Goal: Task Accomplishment & Management: Manage account settings

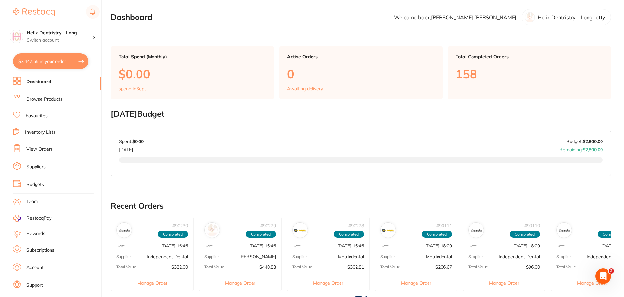
click at [71, 62] on button "$2,447.55 in your order" at bounding box center [50, 61] width 75 height 16
checkbox input "true"
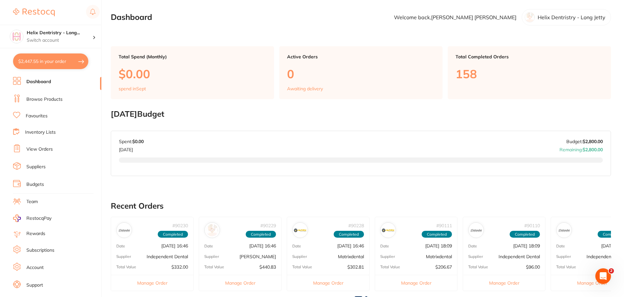
checkbox input "true"
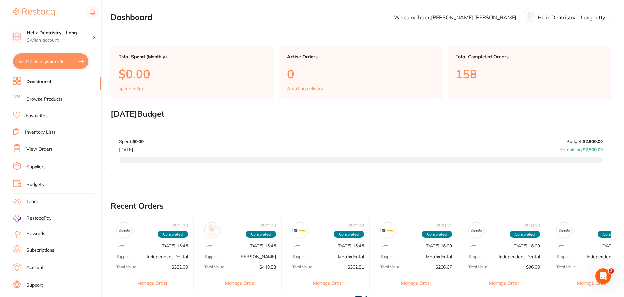
checkbox input "true"
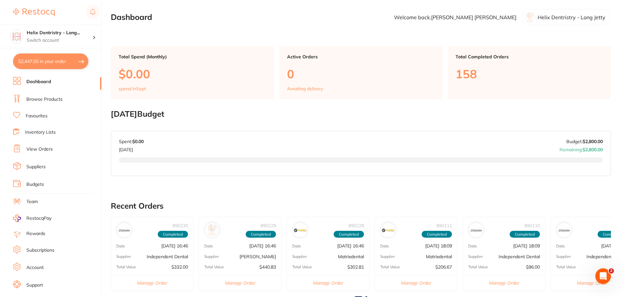
checkbox input "true"
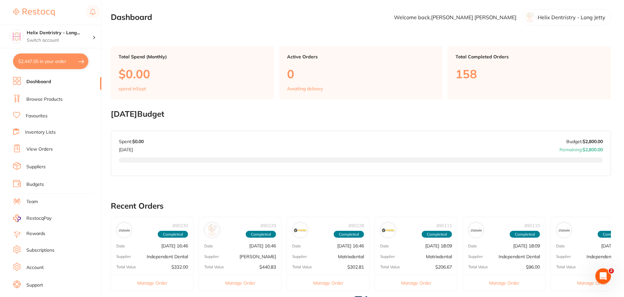
checkbox input "true"
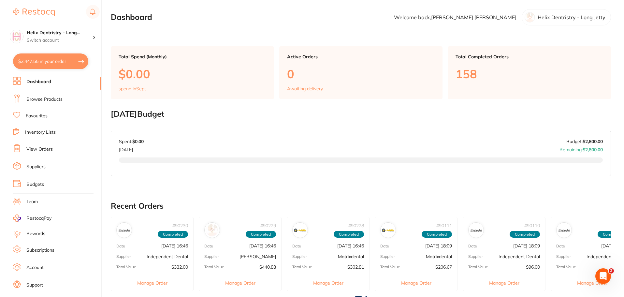
checkbox input "true"
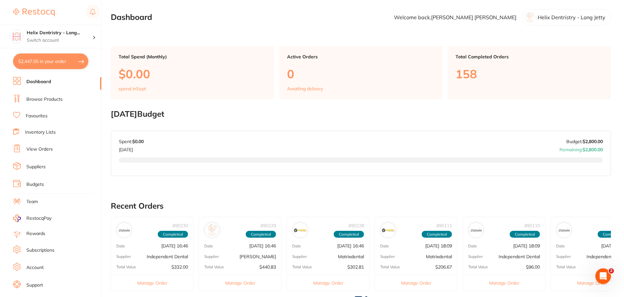
checkbox input "true"
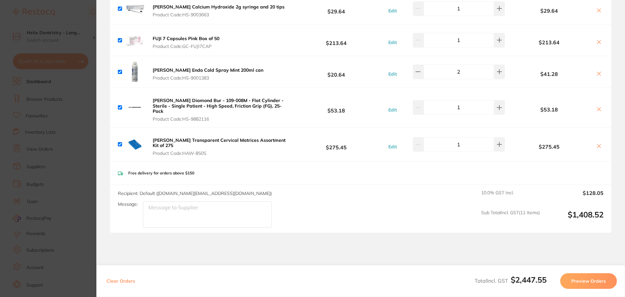
scroll to position [1286, 0]
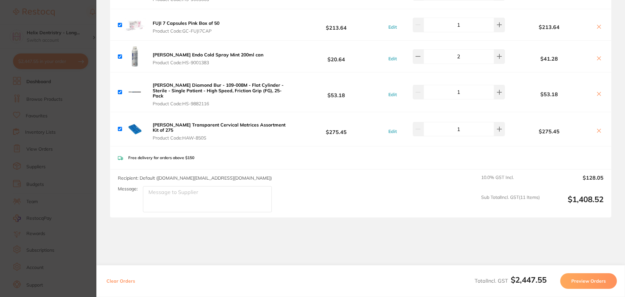
click at [75, 164] on section "Update RRP Set your pre negotiated price for this item. Item Agreed RRP (excl. …" at bounding box center [312, 148] width 625 height 297
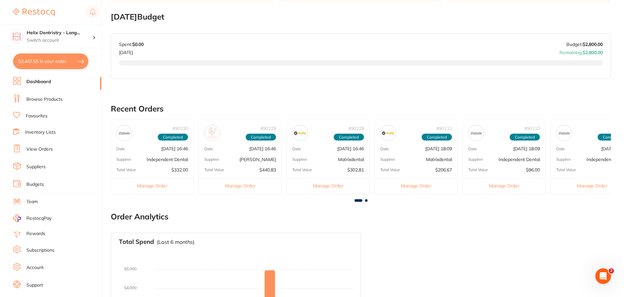
scroll to position [15, 0]
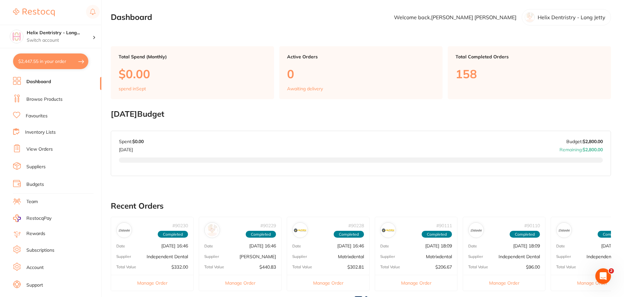
click at [47, 98] on link "Browse Products" at bounding box center [44, 99] width 36 height 7
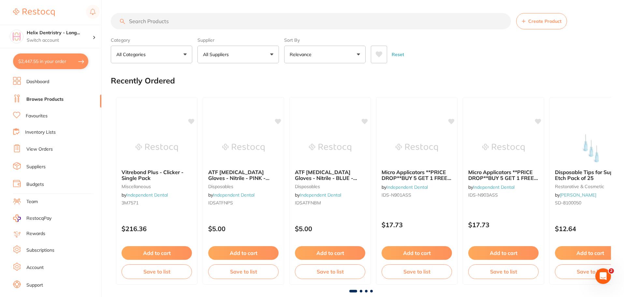
click at [224, 24] on input "search" at bounding box center [311, 21] width 400 height 16
type input "carbide slow speed"
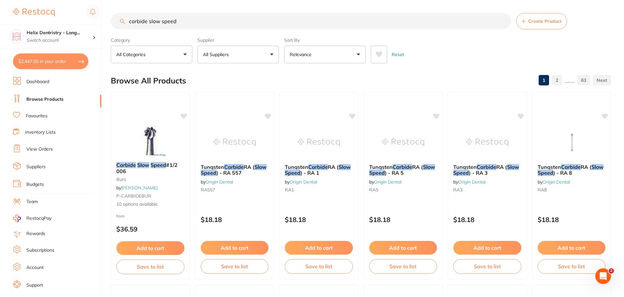
click at [225, 56] on p "All Suppliers" at bounding box center [217, 54] width 28 height 7
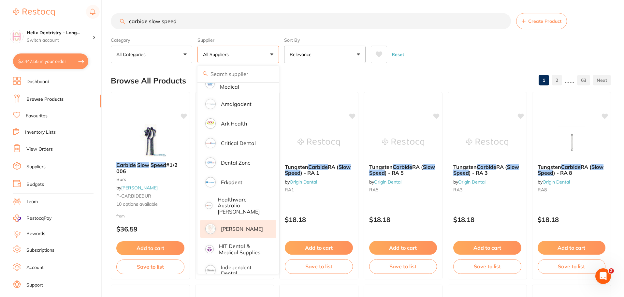
scroll to position [90, 0]
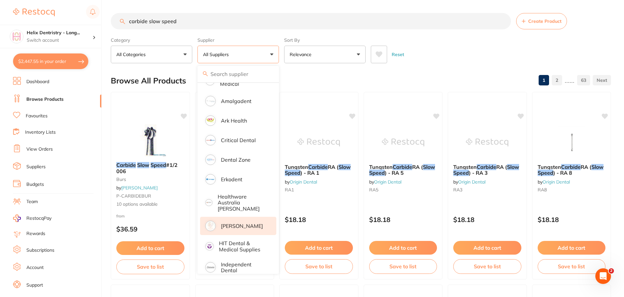
click at [240, 223] on p "[PERSON_NAME]" at bounding box center [242, 226] width 42 height 6
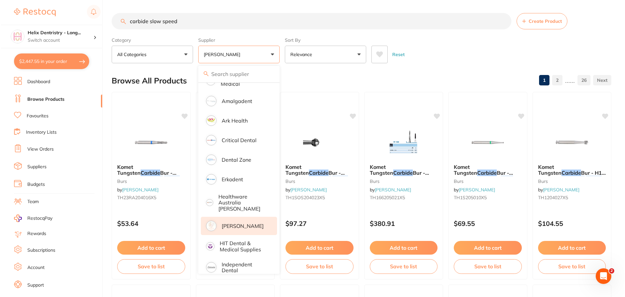
scroll to position [0, 0]
click at [248, 34] on section "carbide slow speed Create Product Category All Categories All Categories burs C…" at bounding box center [361, 38] width 500 height 50
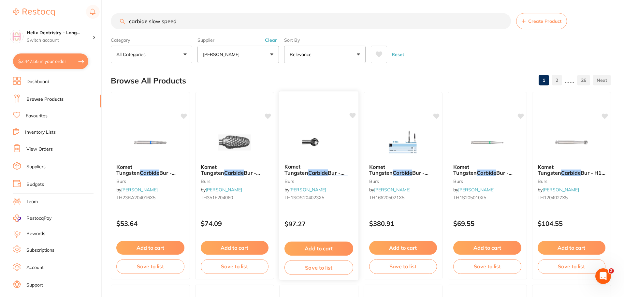
click at [307, 153] on img at bounding box center [318, 141] width 43 height 33
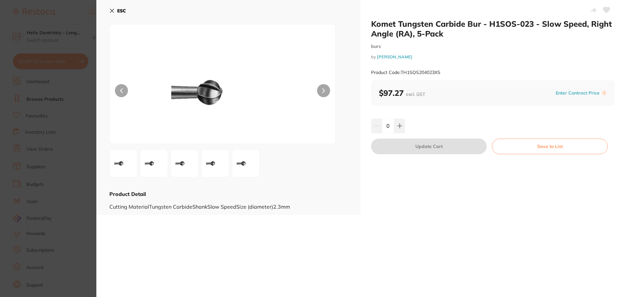
click at [323, 85] on button at bounding box center [323, 90] width 13 height 13
click at [90, 169] on section "Komet Tungsten Carbide Bur - H1SOS-023 - Slow Speed, Right Angle (RA), 5-Pack b…" at bounding box center [312, 148] width 625 height 297
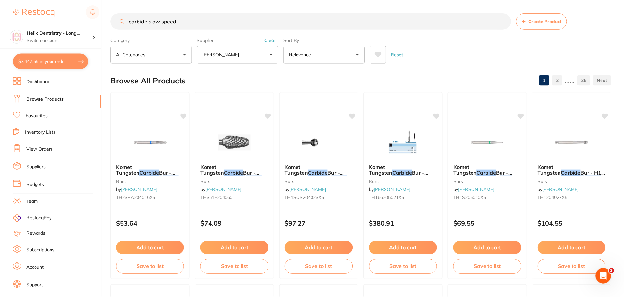
scroll to position [15, 0]
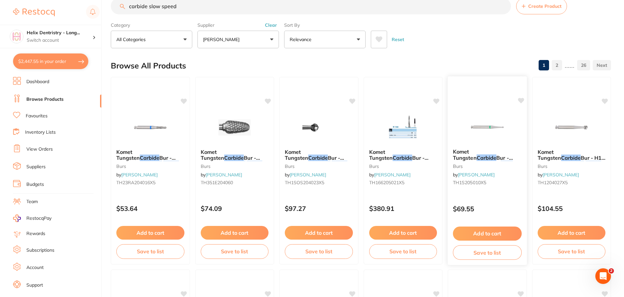
click at [485, 157] on span "Bur - H1S-010 - Round -" at bounding box center [483, 160] width 60 height 13
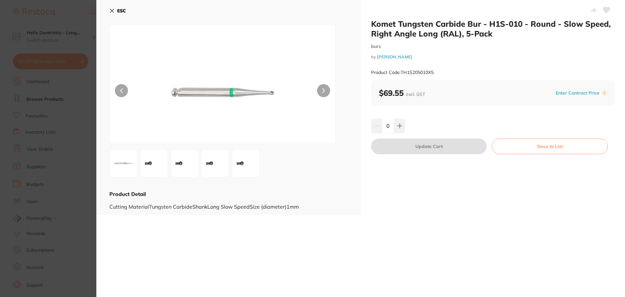
click at [79, 154] on section "Komet Tungsten Carbide Bur - H1S-010 - Round - Slow Speed, Right Angle Long (RA…" at bounding box center [312, 148] width 625 height 297
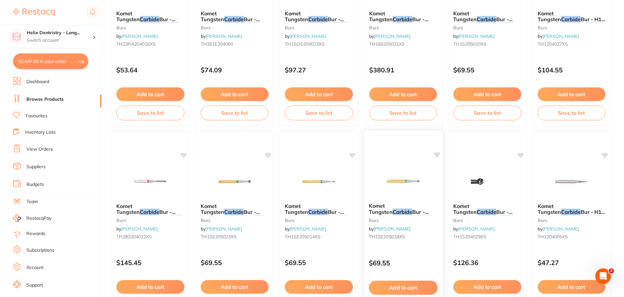
scroll to position [170, 0]
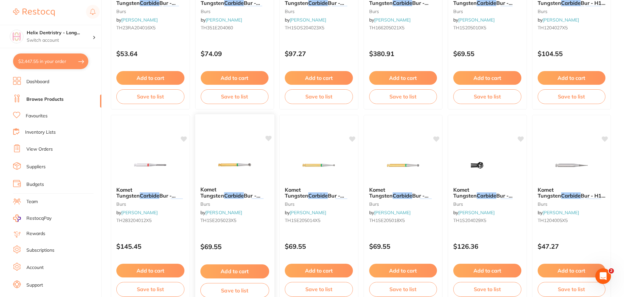
click at [248, 164] on img at bounding box center [234, 164] width 43 height 33
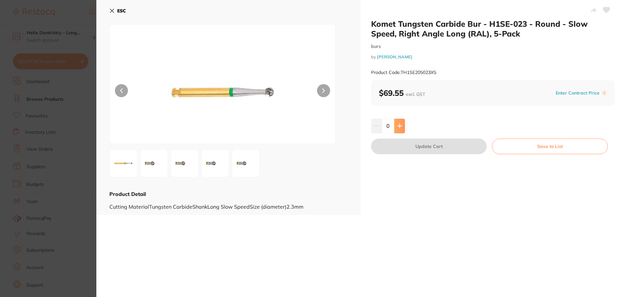
click at [399, 125] on icon at bounding box center [400, 126] width 4 height 4
type input "1"
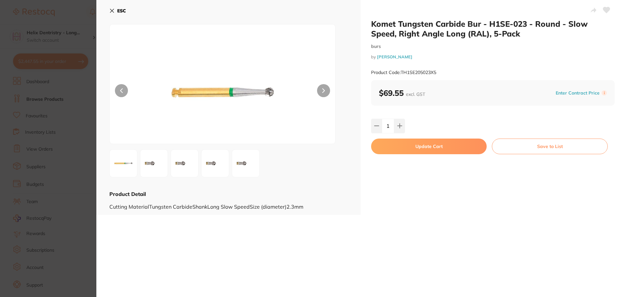
click at [61, 143] on section "Komet Tungsten Carbide Bur - H1SE-023 - Round - Slow Speed, Right Angle Long (R…" at bounding box center [312, 148] width 625 height 297
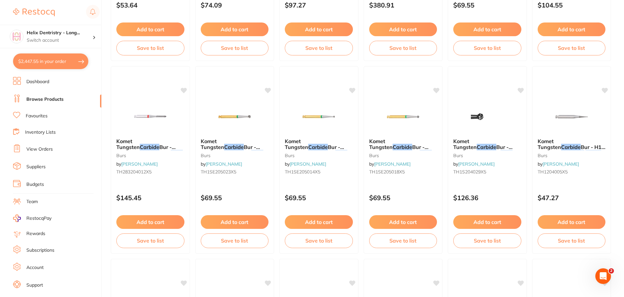
scroll to position [219, 0]
click at [269, 88] on icon at bounding box center [268, 90] width 6 height 6
click at [354, 90] on icon at bounding box center [352, 90] width 6 height 6
click at [437, 90] on icon at bounding box center [436, 90] width 6 height 6
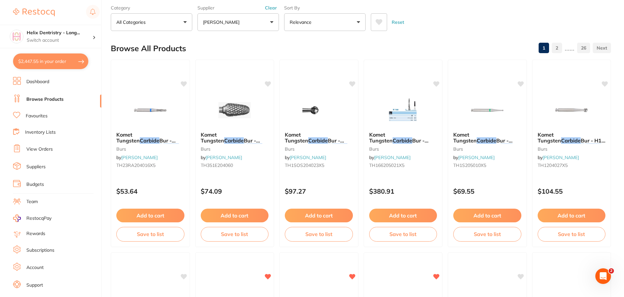
scroll to position [0, 0]
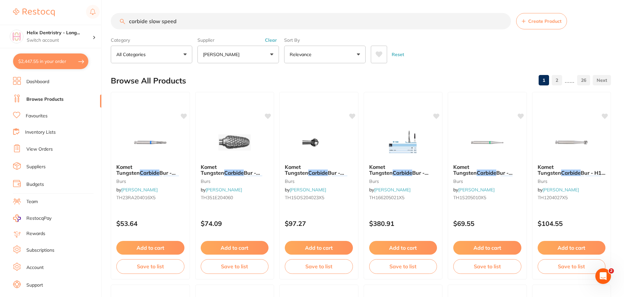
click at [155, 20] on input "carbide slow speed" at bounding box center [311, 21] width 400 height 16
type input "ceramic"
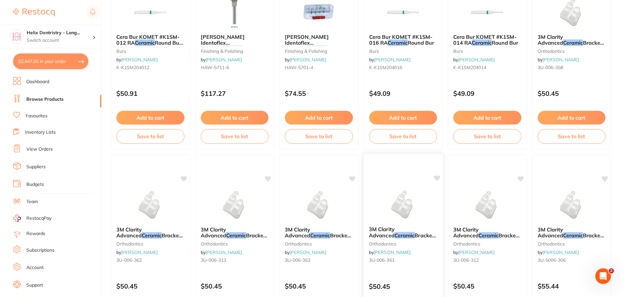
scroll to position [41, 0]
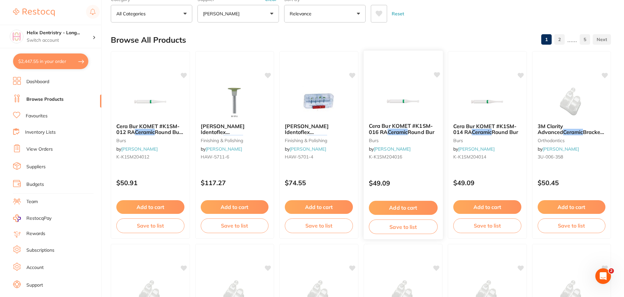
click at [397, 95] on img at bounding box center [402, 101] width 43 height 33
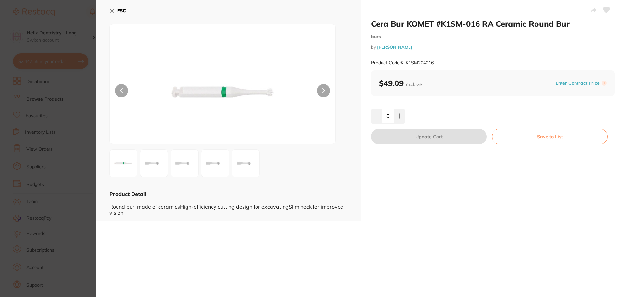
click at [323, 89] on icon at bounding box center [323, 90] width 3 height 5
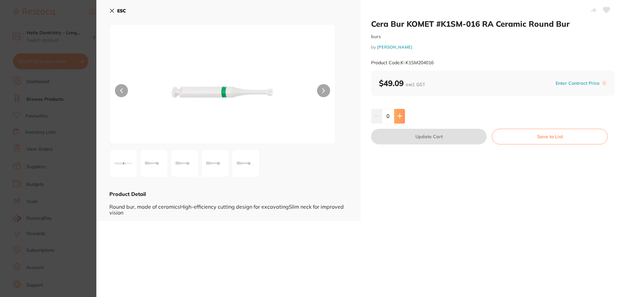
click at [404, 113] on button at bounding box center [399, 116] width 11 height 14
type input "1"
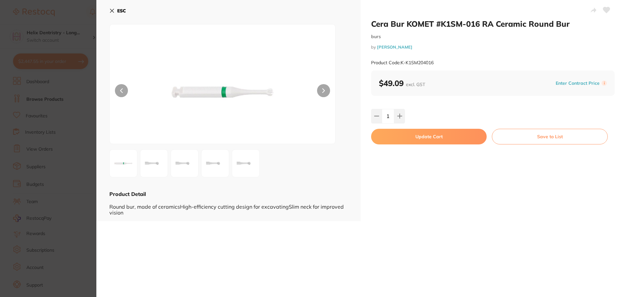
click at [419, 130] on button "Update Cart" at bounding box center [429, 137] width 116 height 16
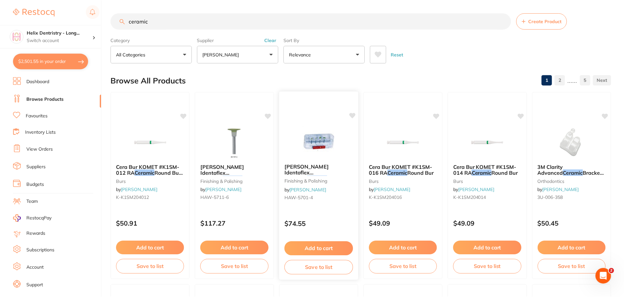
scroll to position [41, 0]
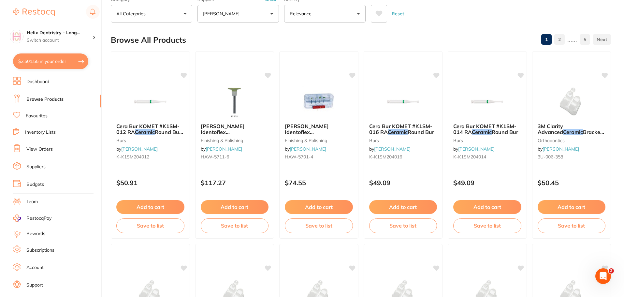
click at [72, 56] on button "$2,501.55 in your order" at bounding box center [50, 61] width 75 height 16
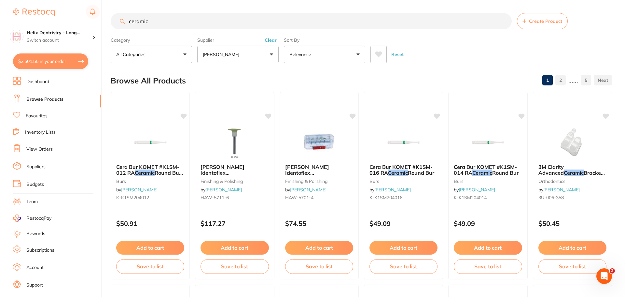
checkbox input "true"
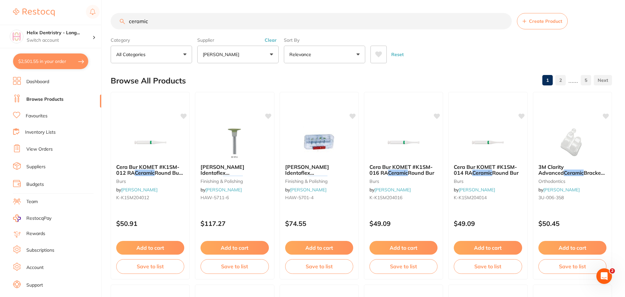
checkbox input "true"
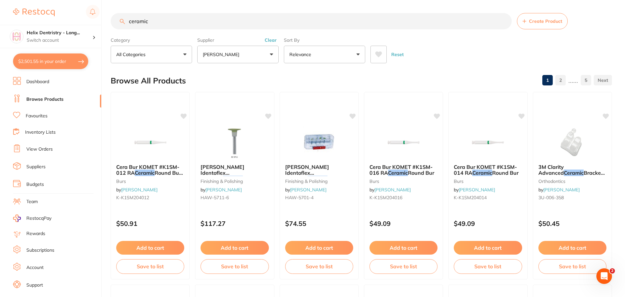
checkbox input "true"
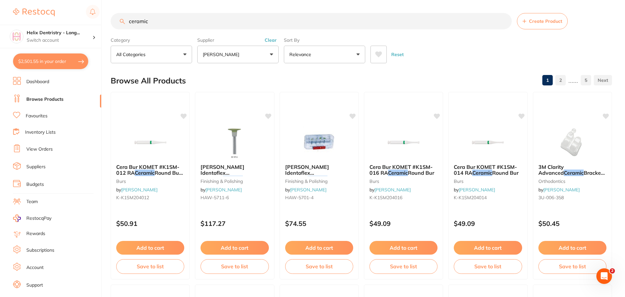
checkbox input "true"
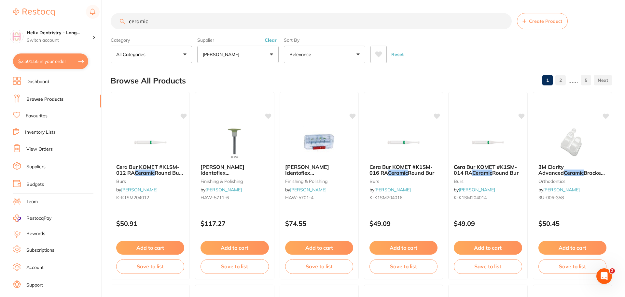
checkbox input "true"
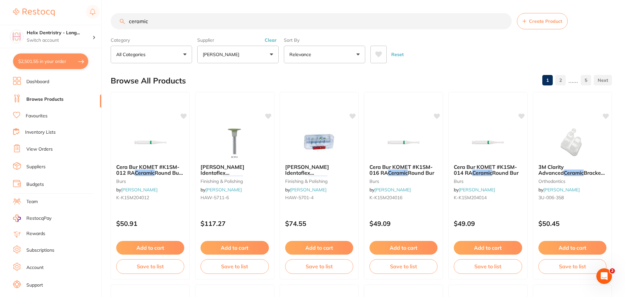
checkbox input "true"
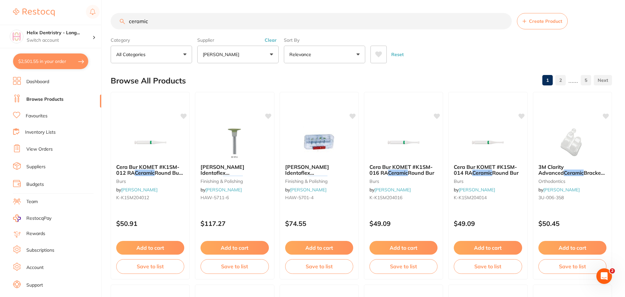
checkbox input "true"
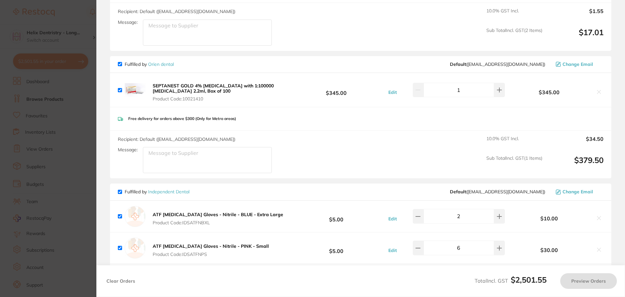
checkbox input "true"
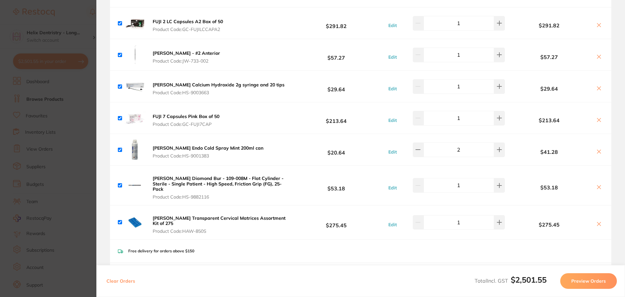
scroll to position [1221, 0]
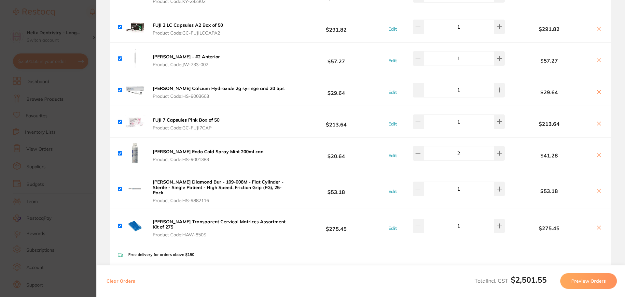
click at [83, 125] on section "Update RRP Set your pre negotiated price for this item. Item Agreed RRP (excl. …" at bounding box center [312, 148] width 625 height 297
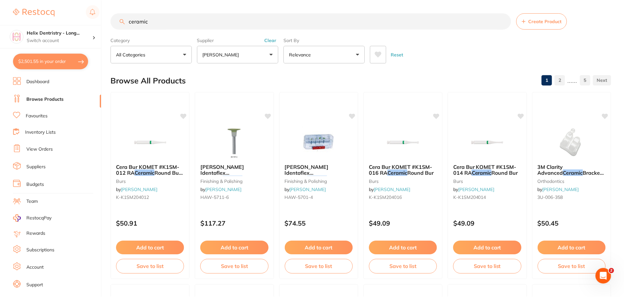
scroll to position [41, 0]
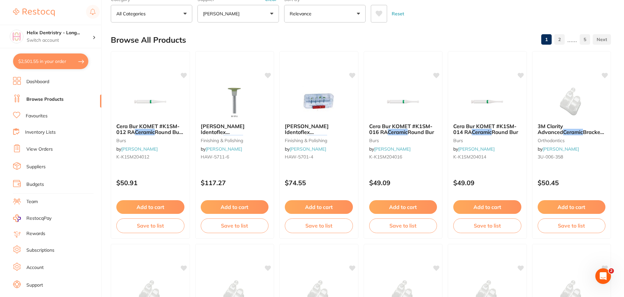
click at [34, 5] on link at bounding box center [34, 12] width 42 height 15
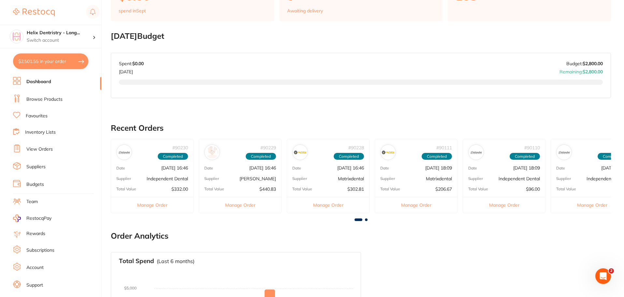
scroll to position [81, 0]
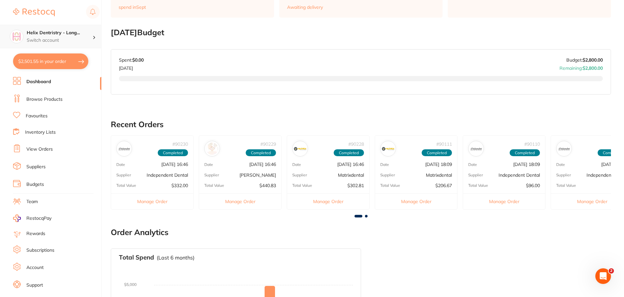
click at [79, 36] on div "Helix Dentristry - Long... Switch account" at bounding box center [60, 37] width 66 height 14
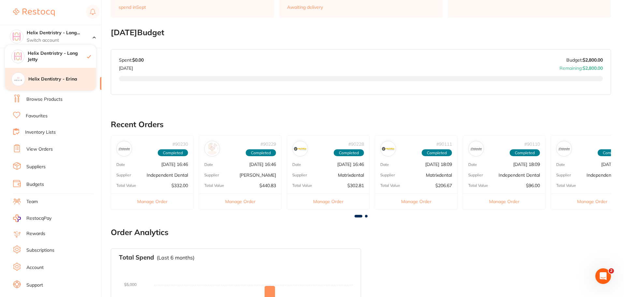
click at [72, 76] on div "Helix Dentistry - Erina" at bounding box center [50, 79] width 91 height 23
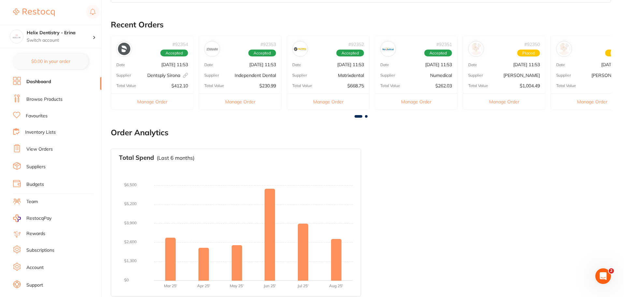
scroll to position [186, 0]
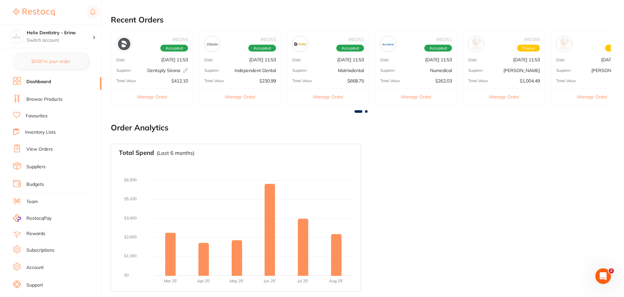
click at [45, 152] on link "View Orders" at bounding box center [39, 149] width 26 height 7
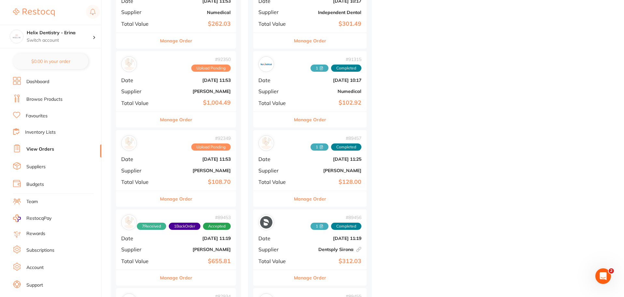
scroll to position [366, 0]
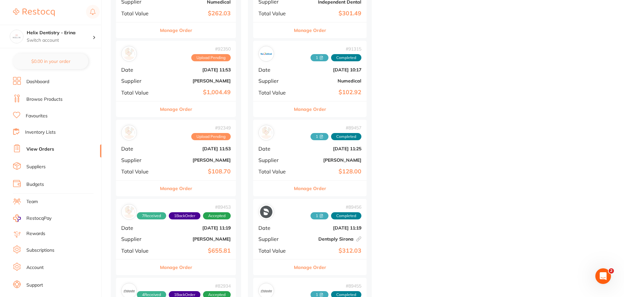
click at [191, 192] on button "Manage Order" at bounding box center [176, 188] width 32 height 16
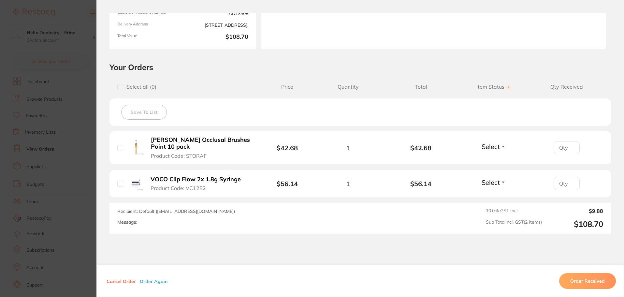
click at [99, 167] on section "Your Orders Select all ( 0 ) Price Quantity Total Item Status You can use this …" at bounding box center [359, 147] width 527 height 171
click at [83, 168] on section "Order ID: Restocq- 92349 Order Information Upload Pending Order Date Sept 2 202…" at bounding box center [312, 148] width 624 height 297
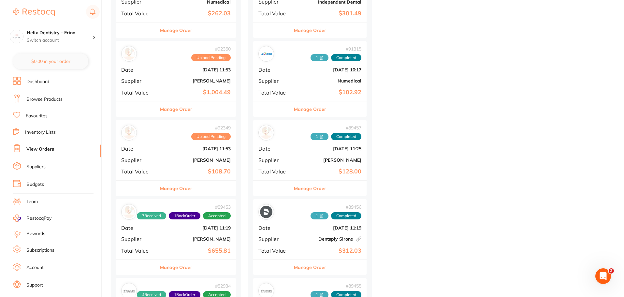
click at [174, 106] on button "Manage Order" at bounding box center [176, 109] width 32 height 16
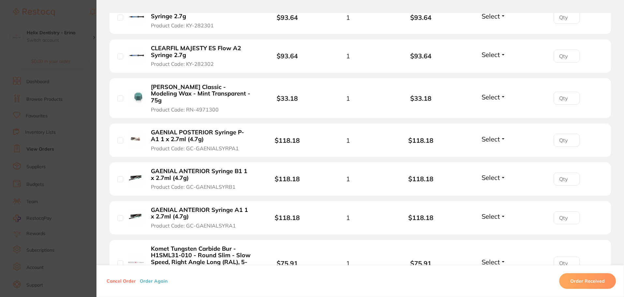
scroll to position [456, 0]
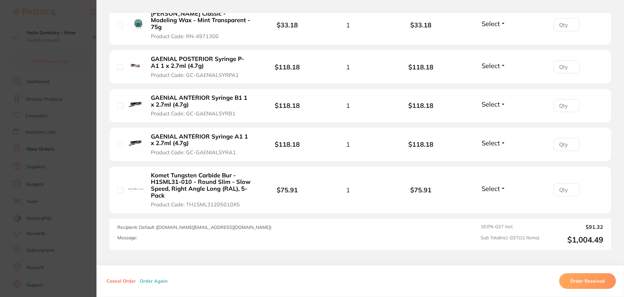
click at [89, 146] on section "Order ID: Restocq- 92350 Order Information Upload Pending Order Date Sept 2 202…" at bounding box center [312, 148] width 624 height 297
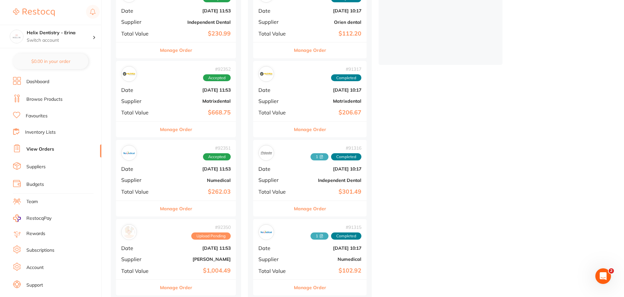
scroll to position [187, 0]
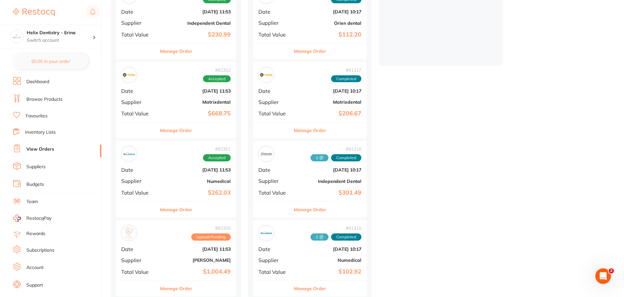
click at [184, 211] on button "Manage Order" at bounding box center [176, 210] width 32 height 16
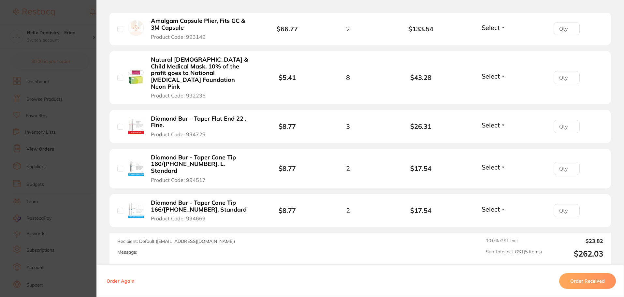
scroll to position [236, 0]
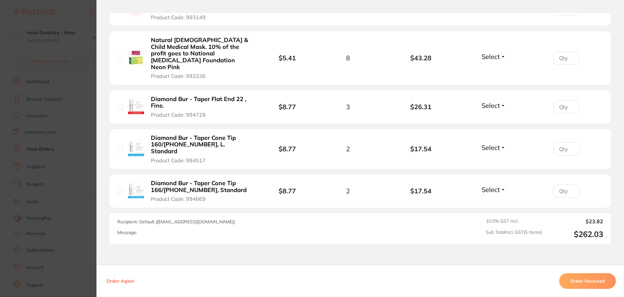
click at [86, 146] on section "Order ID: Restocq- 92351 Order Information Accepted Order Order Date Sept 2 202…" at bounding box center [312, 148] width 624 height 297
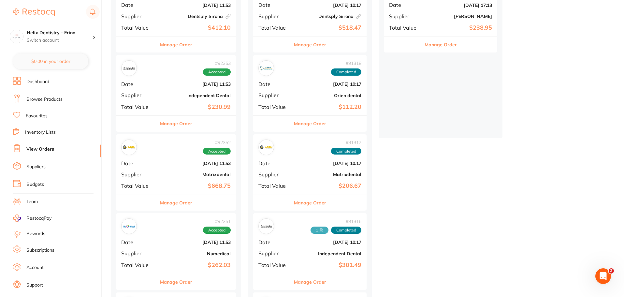
scroll to position [106, 0]
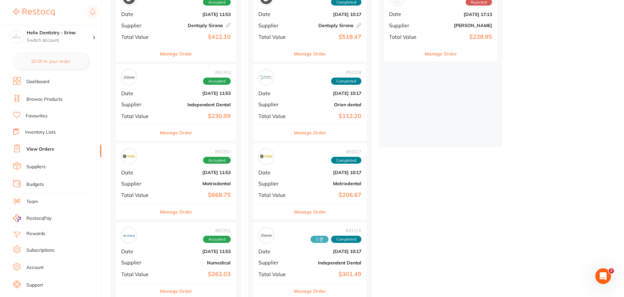
click at [176, 135] on button "Manage Order" at bounding box center [176, 133] width 32 height 16
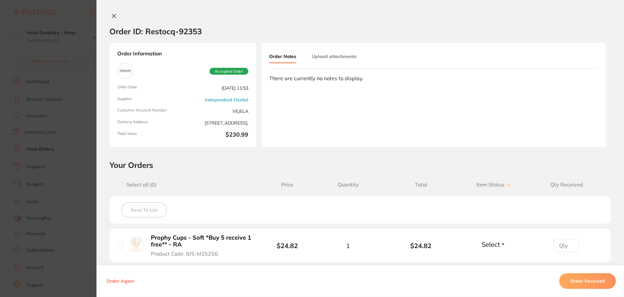
click at [73, 125] on section "Order ID: Restocq- 92353 Order Information Accepted Order Order Date Sept 2 202…" at bounding box center [312, 148] width 624 height 297
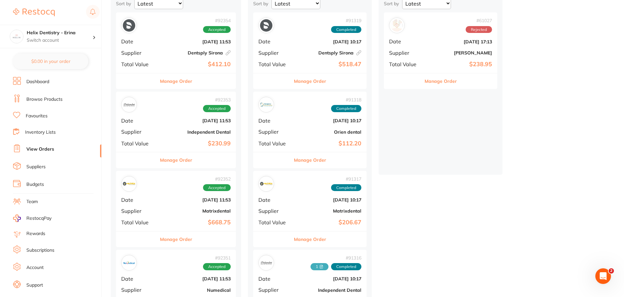
scroll to position [138, 0]
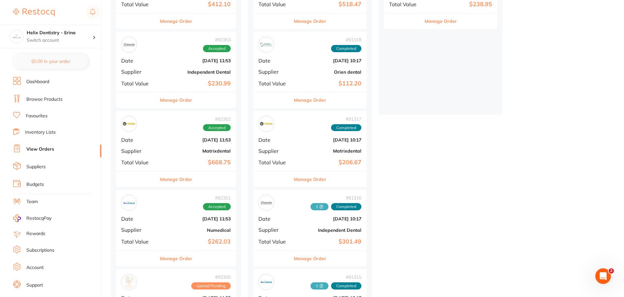
click at [184, 180] on button "Manage Order" at bounding box center [176, 179] width 32 height 16
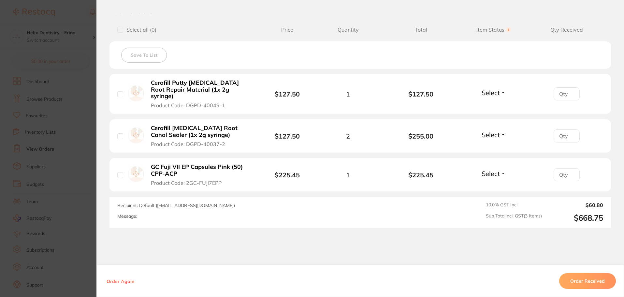
click at [82, 88] on section "Order ID: Restocq- 92352 Order Information Accepted Order Order Date Sept 2 202…" at bounding box center [312, 148] width 624 height 297
